Goal: Task Accomplishment & Management: Manage account settings

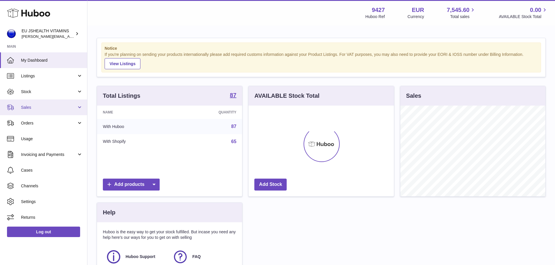
scroll to position [91, 145]
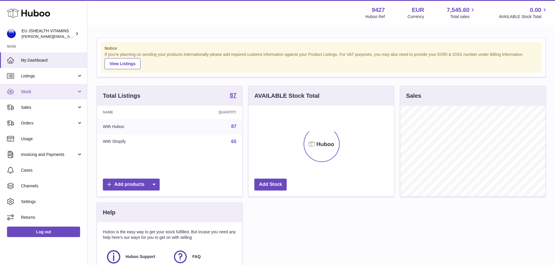
click at [35, 91] on span "Stock" at bounding box center [49, 92] width 56 height 6
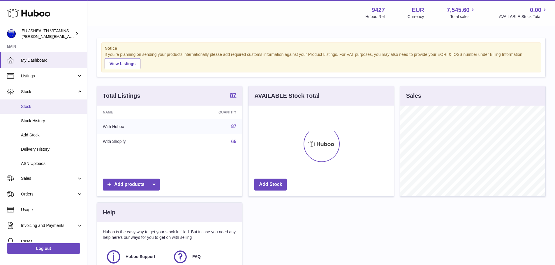
click at [36, 107] on span "Stock" at bounding box center [52, 107] width 62 height 6
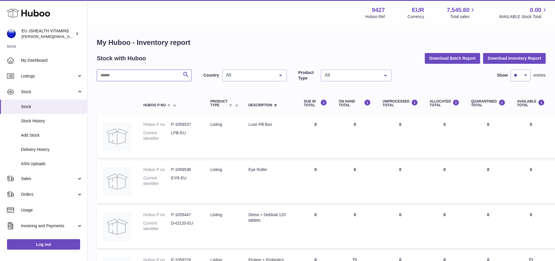
click at [121, 78] on input "text" at bounding box center [144, 76] width 95 height 12
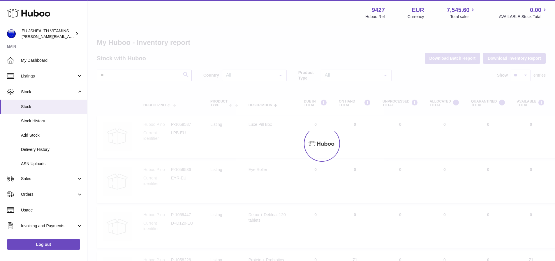
type input "*"
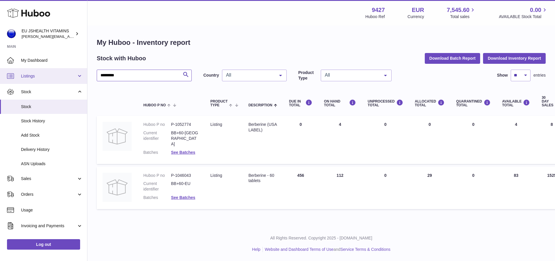
drag, startPoint x: 138, startPoint y: 74, endPoint x: 84, endPoint y: 72, distance: 54.8
click at [84, 72] on div "Huboo EU JSHEALTH VITAMINS laura@jessicasepel.com Main My Dashboard Listings No…" at bounding box center [277, 130] width 555 height 261
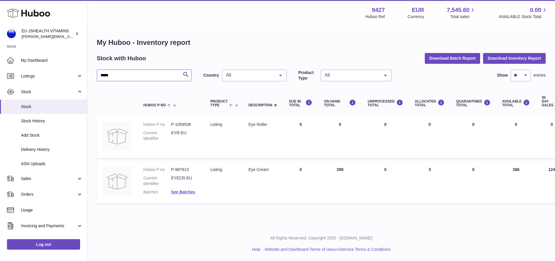
type input "*****"
